Goal: Check status

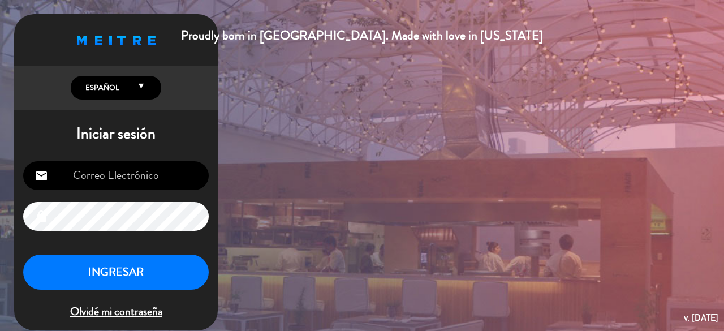
type input "[EMAIL_ADDRESS][DOMAIN_NAME]"
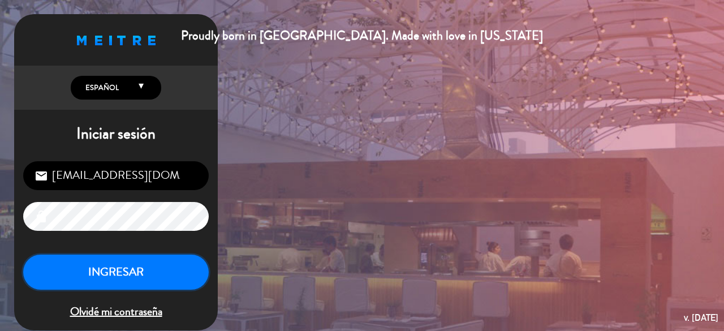
click at [153, 266] on button "INGRESAR" at bounding box center [116, 273] width 186 height 36
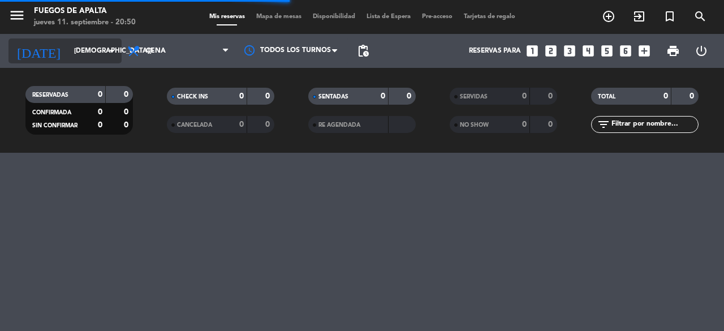
click at [101, 59] on input "[DEMOGRAPHIC_DATA][DATE]" at bounding box center [113, 50] width 90 height 19
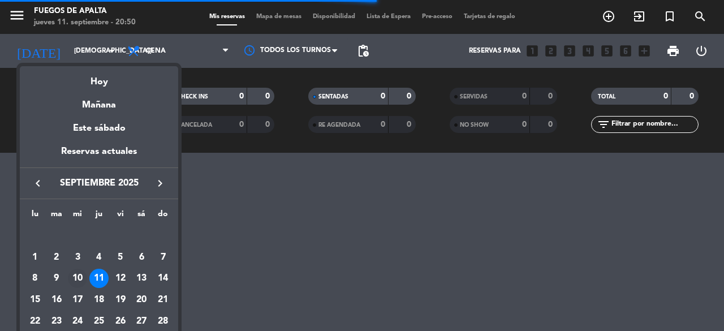
click at [80, 278] on div "10" at bounding box center [77, 278] width 19 height 19
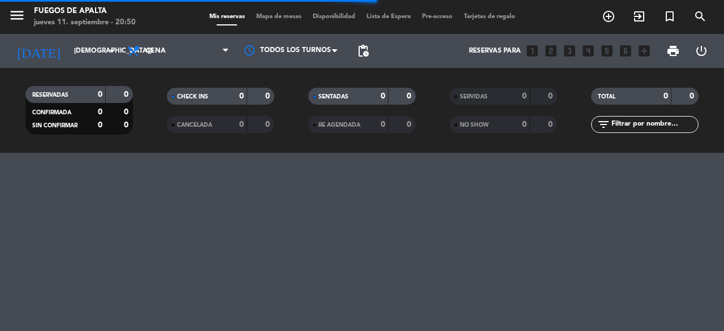
type input "[DATE]"
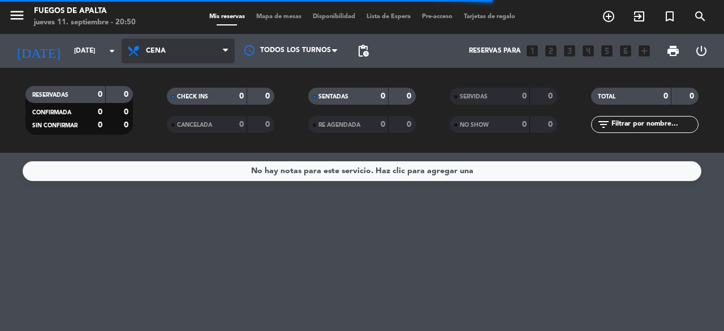
click at [159, 51] on span "Cena" at bounding box center [156, 51] width 20 height 8
click at [169, 104] on div "menu Fuegos de Apalta [DATE] 11. septiembre - 20:50 Mis reservas Mapa de mesas …" at bounding box center [362, 76] width 724 height 153
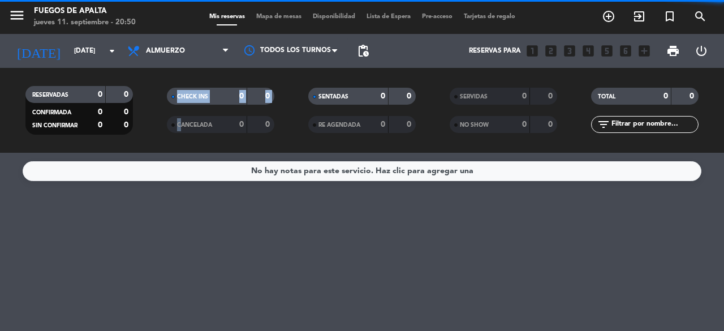
drag, startPoint x: 169, startPoint y: 104, endPoint x: 149, endPoint y: 135, distance: 37.1
click at [149, 135] on div "RESERVADAS 0 0 CONFIRMADA 0 0 SIN CONFIRMAR 0 0 CHECK INS 0 0 CANCELADA 0 0 SEN…" at bounding box center [362, 110] width 724 height 62
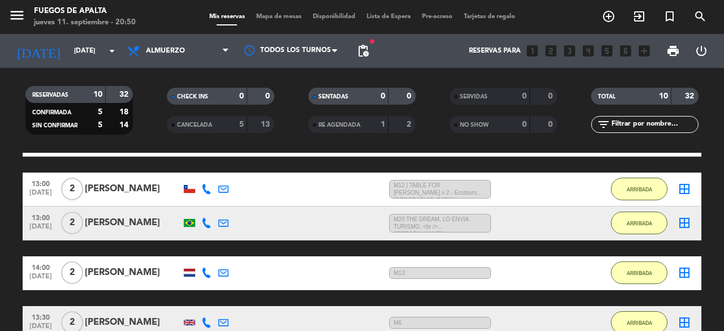
scroll to position [284, 0]
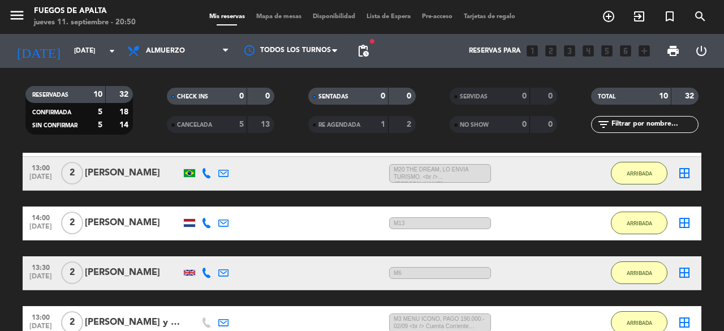
drag, startPoint x: 429, startPoint y: 224, endPoint x: 213, endPoint y: 231, distance: 216.2
click at [213, 231] on div "14:00 [DATE] 2 [PERSON_NAME] 20:13 H / 22:29 H sms M13 ARRIBADA border_all" at bounding box center [362, 223] width 679 height 34
